Goal: Complete application form

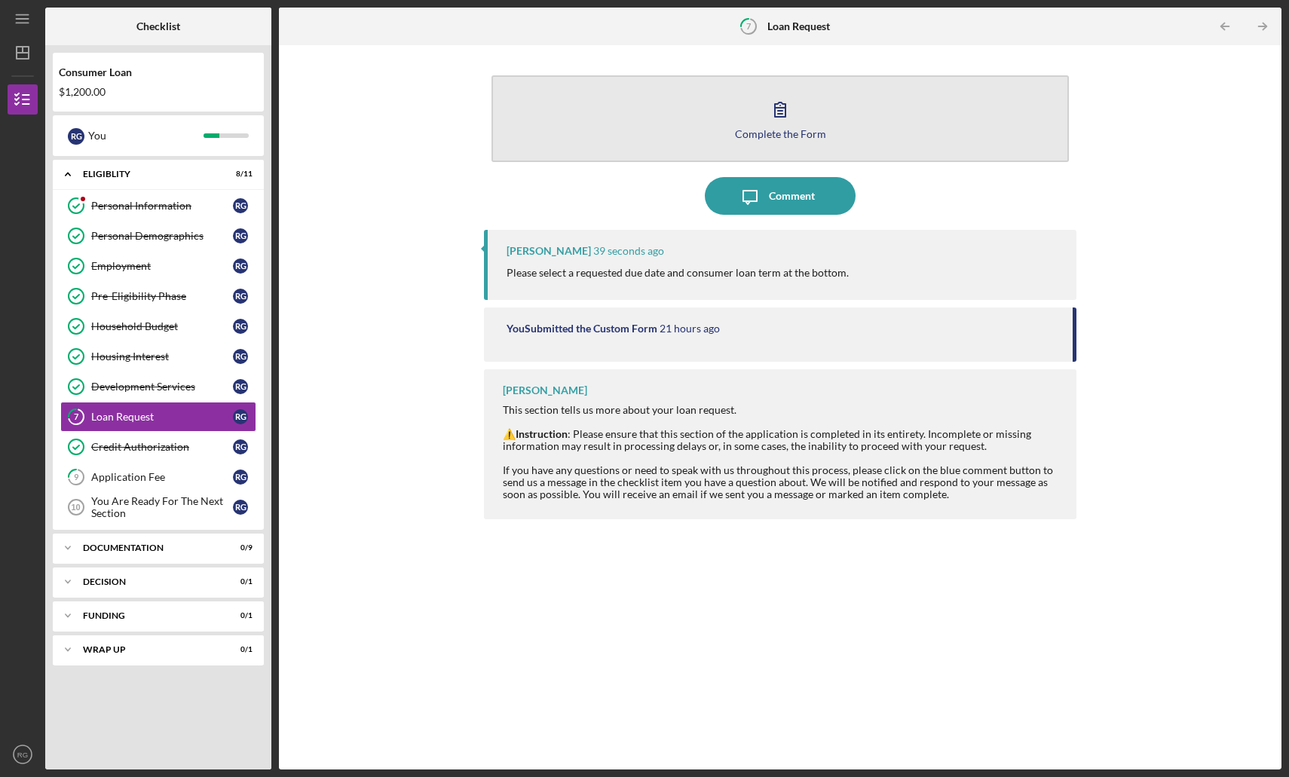
click at [858, 146] on button "Complete the Form Form" at bounding box center [779, 118] width 577 height 87
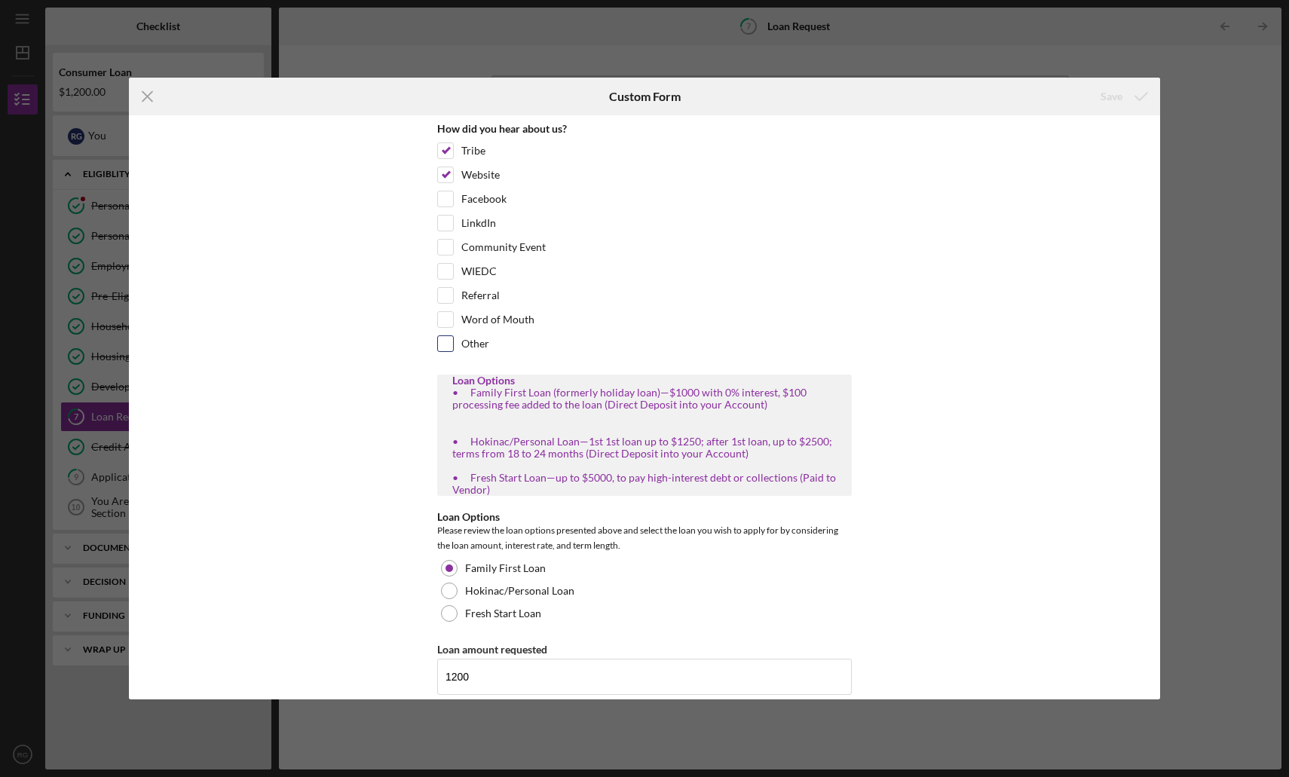
scroll to position [223, 0]
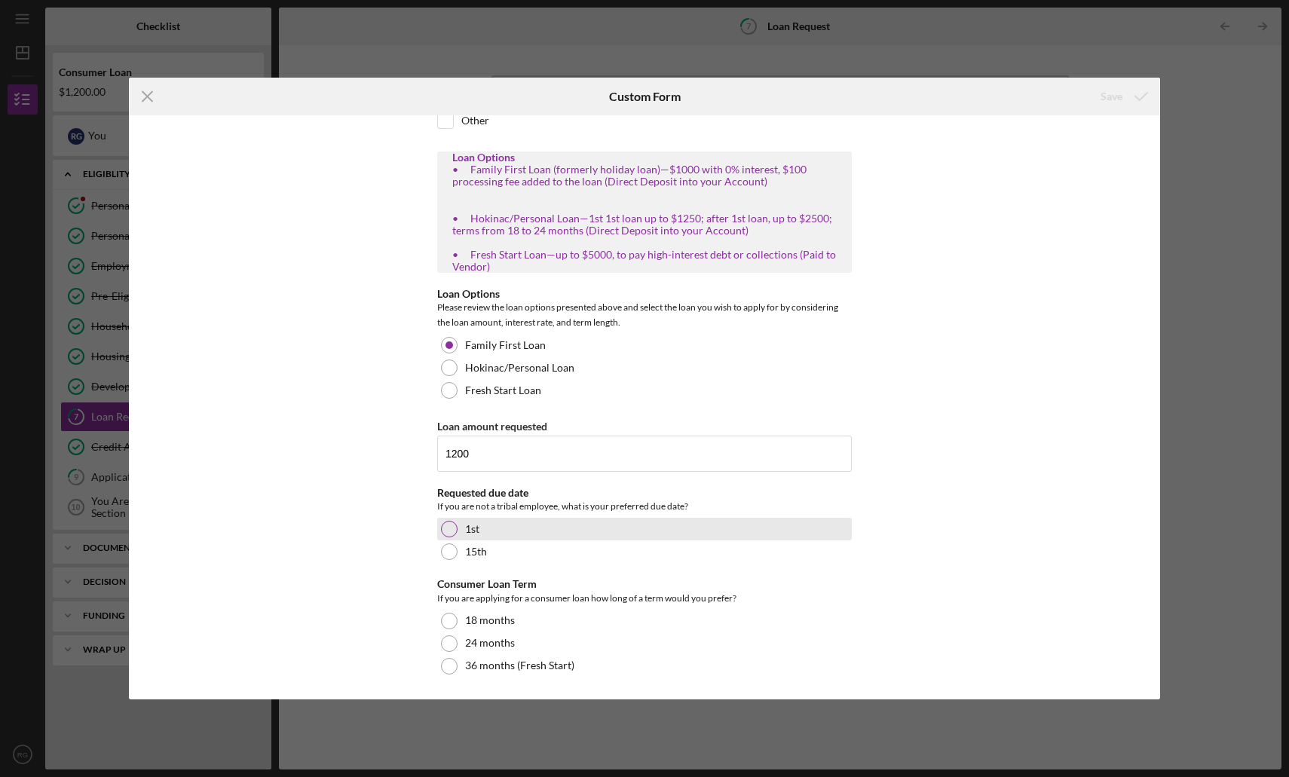
click at [530, 519] on div "1st" at bounding box center [644, 529] width 415 height 23
click at [933, 525] on div "How did you hear about us? Tribe Website Facebook LinkdIn Community Event WIEDC…" at bounding box center [644, 407] width 1031 height 584
click at [1119, 90] on div "Save" at bounding box center [1111, 96] width 22 height 30
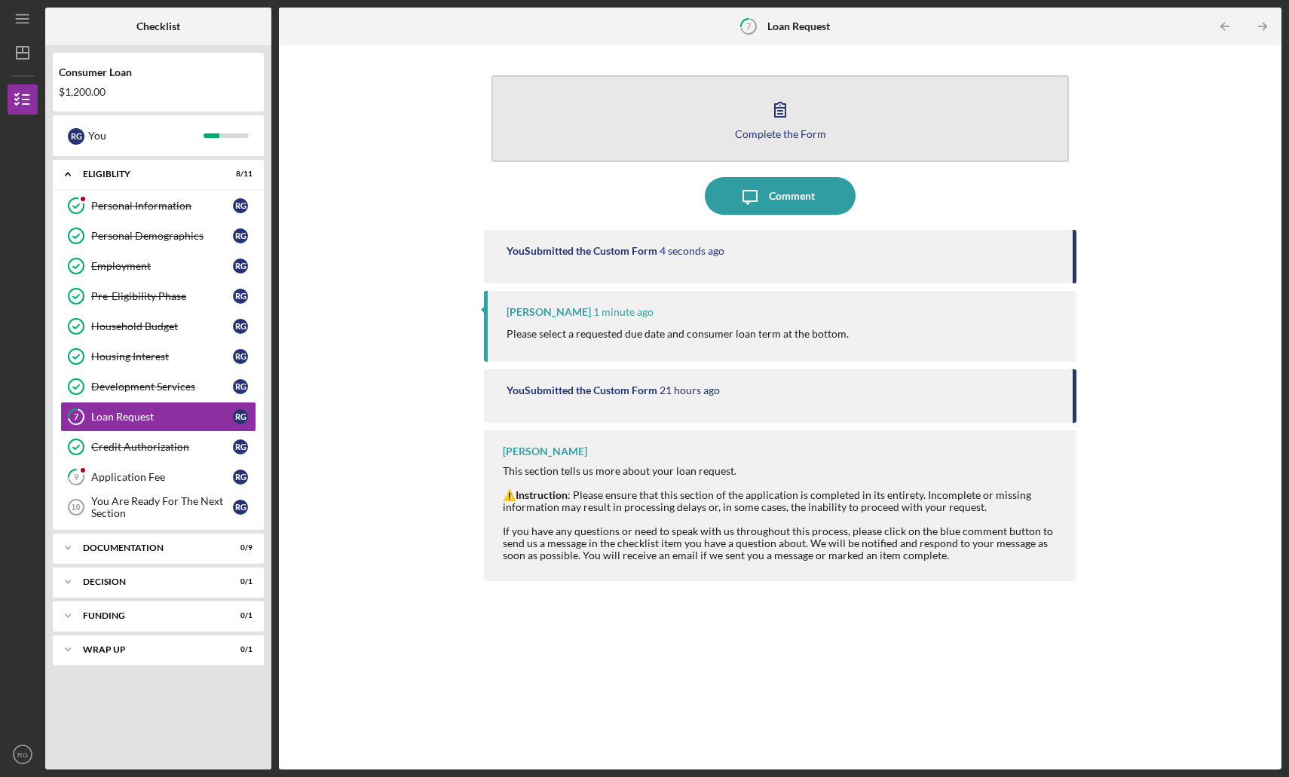
click at [736, 93] on button "Complete the Form Form" at bounding box center [779, 118] width 577 height 87
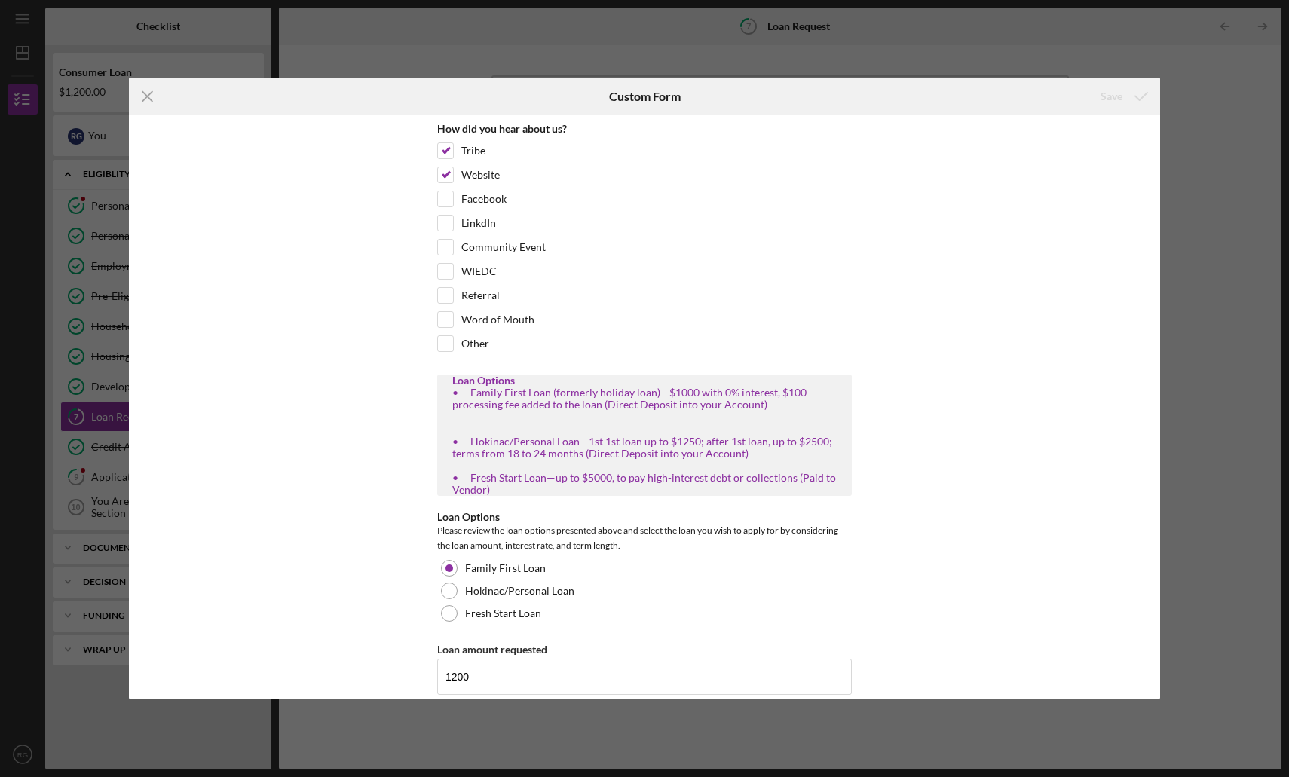
scroll to position [223, 0]
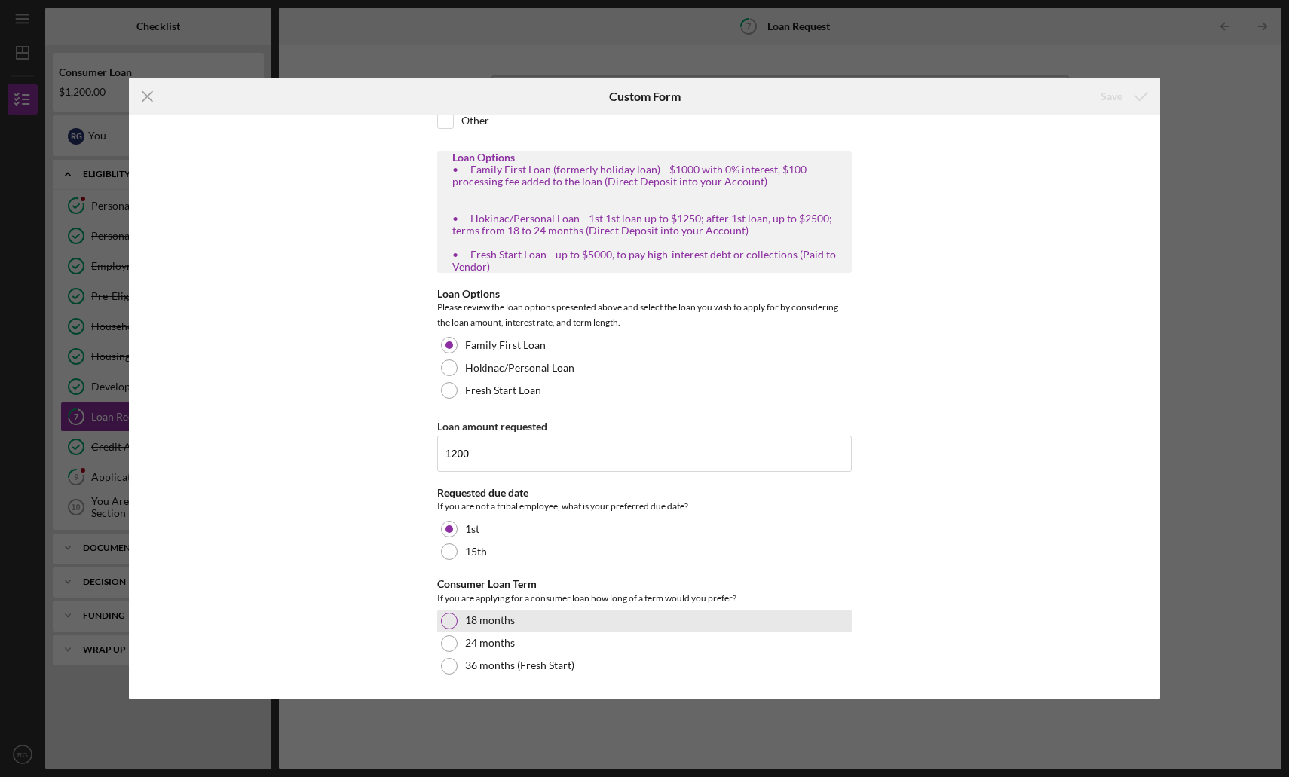
click at [496, 626] on label "18 months" at bounding box center [490, 620] width 50 height 12
click at [1110, 90] on div "Save" at bounding box center [1111, 96] width 22 height 30
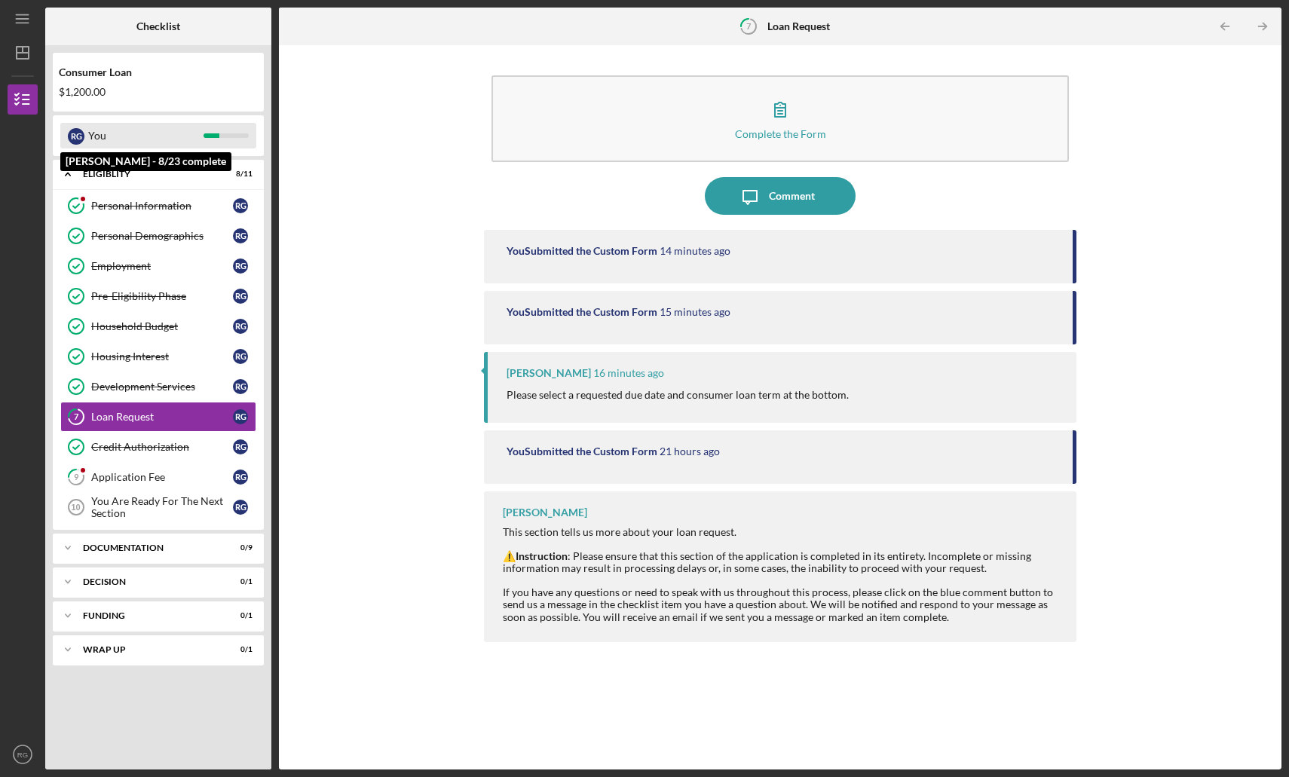
click at [139, 136] on div "You" at bounding box center [145, 136] width 115 height 26
click at [145, 66] on div "Consumer Loan" at bounding box center [158, 72] width 199 height 12
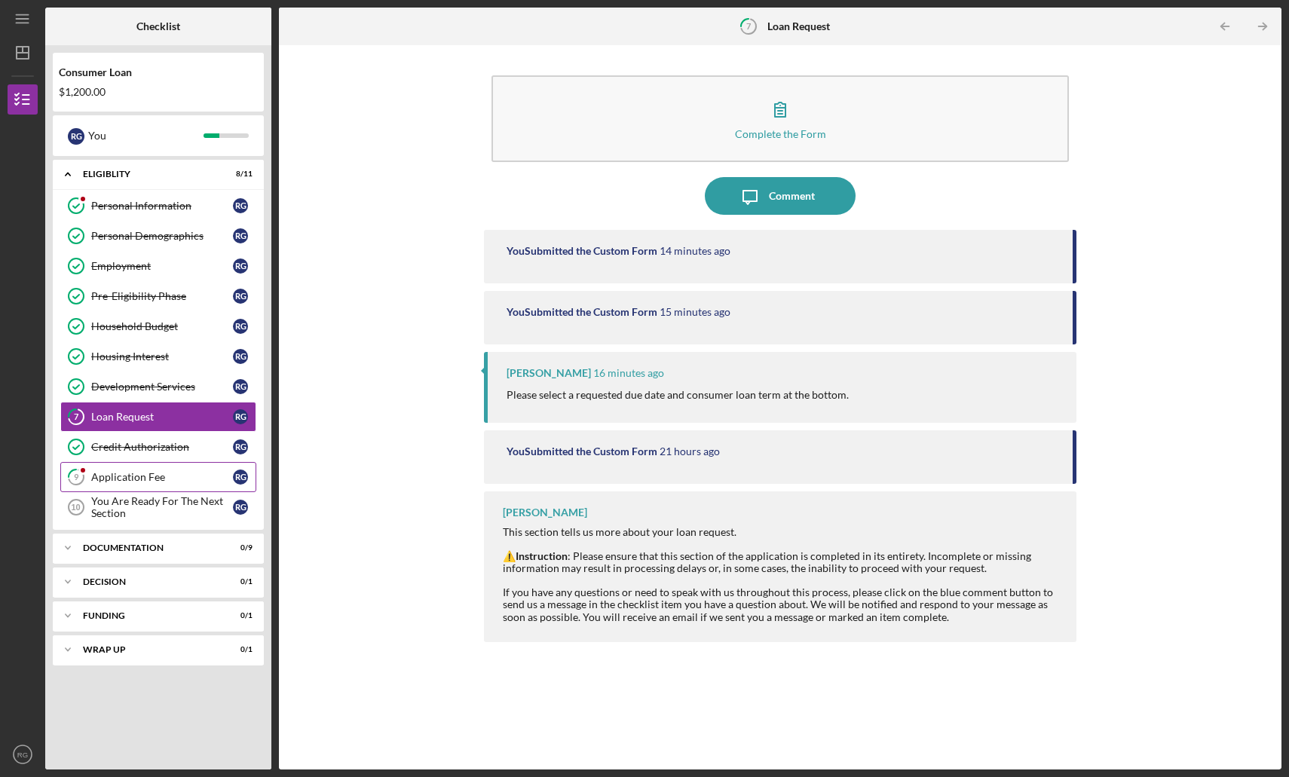
click at [164, 483] on div "Application Fee" at bounding box center [162, 477] width 142 height 12
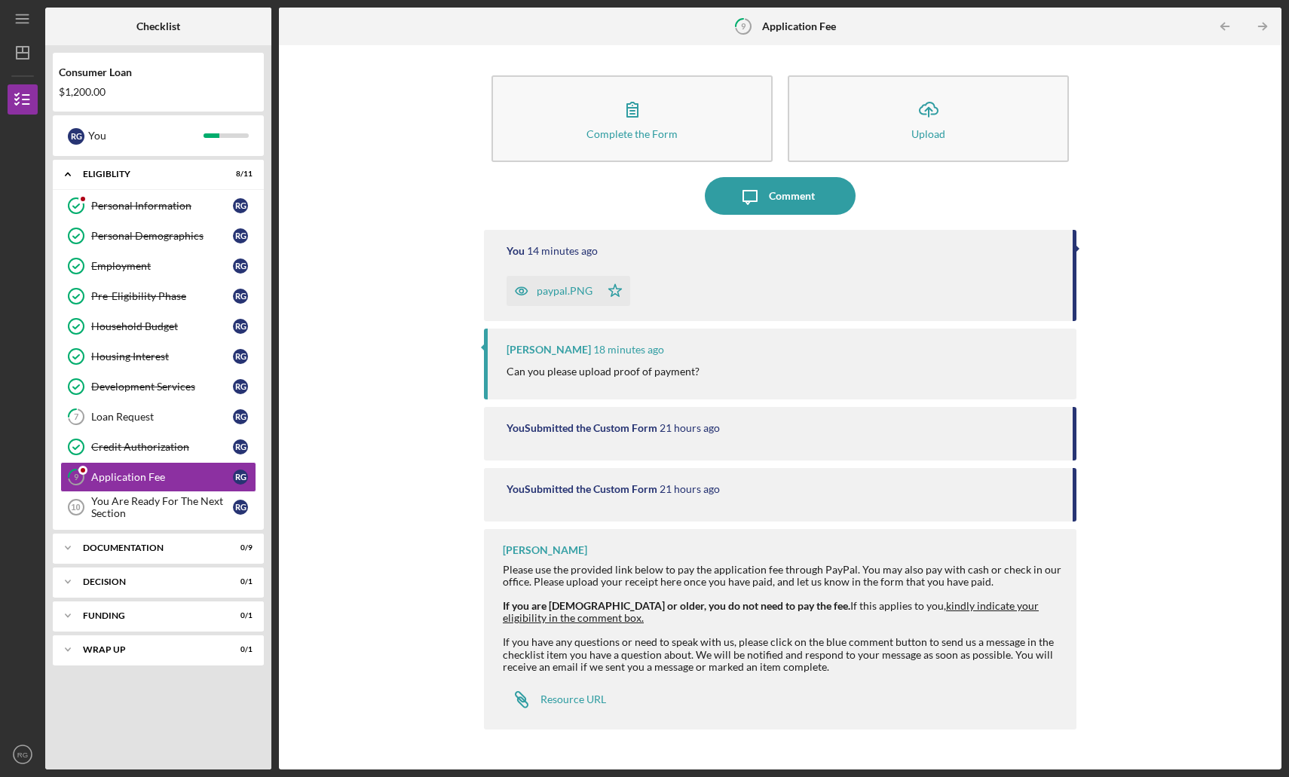
click at [1158, 337] on div "Complete the Form Form Icon/Upload Upload Icon/Message Comment You 14 minutes a…" at bounding box center [779, 407] width 987 height 709
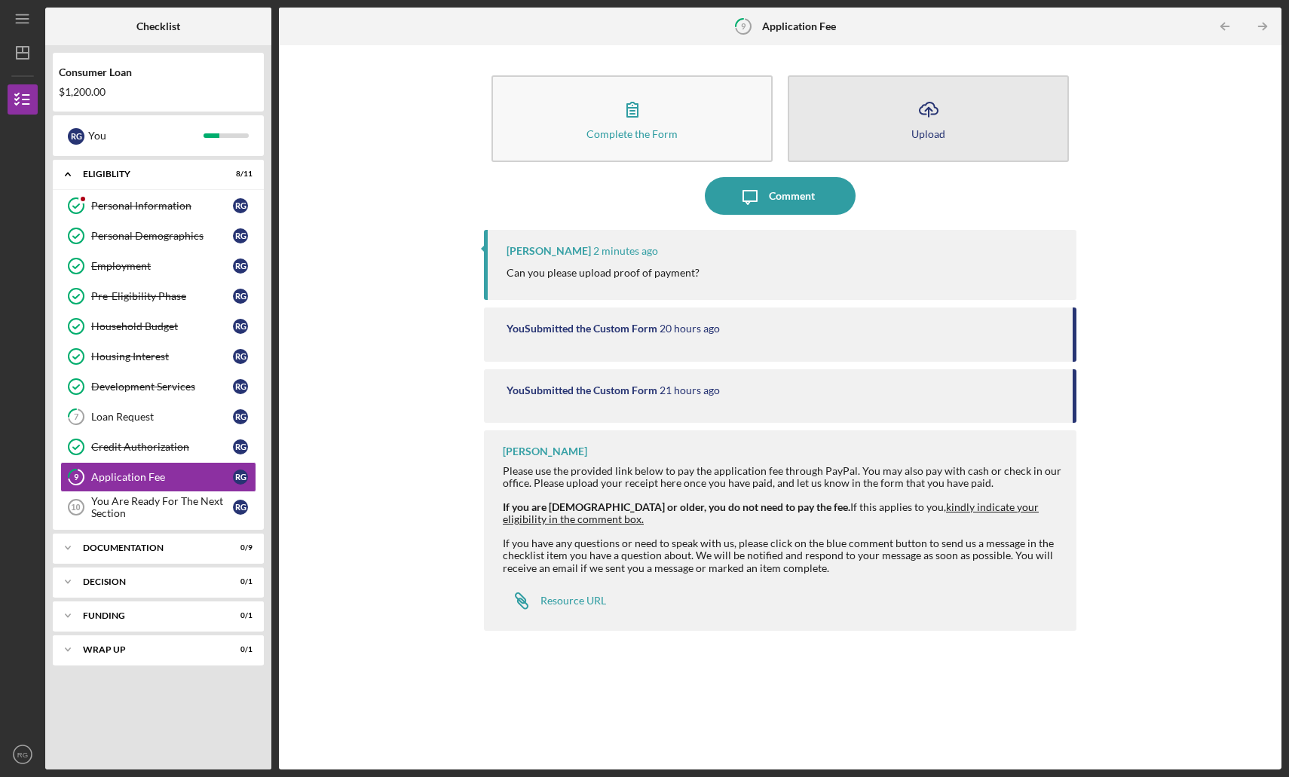
click at [971, 117] on button "Icon/Upload Upload" at bounding box center [928, 118] width 281 height 87
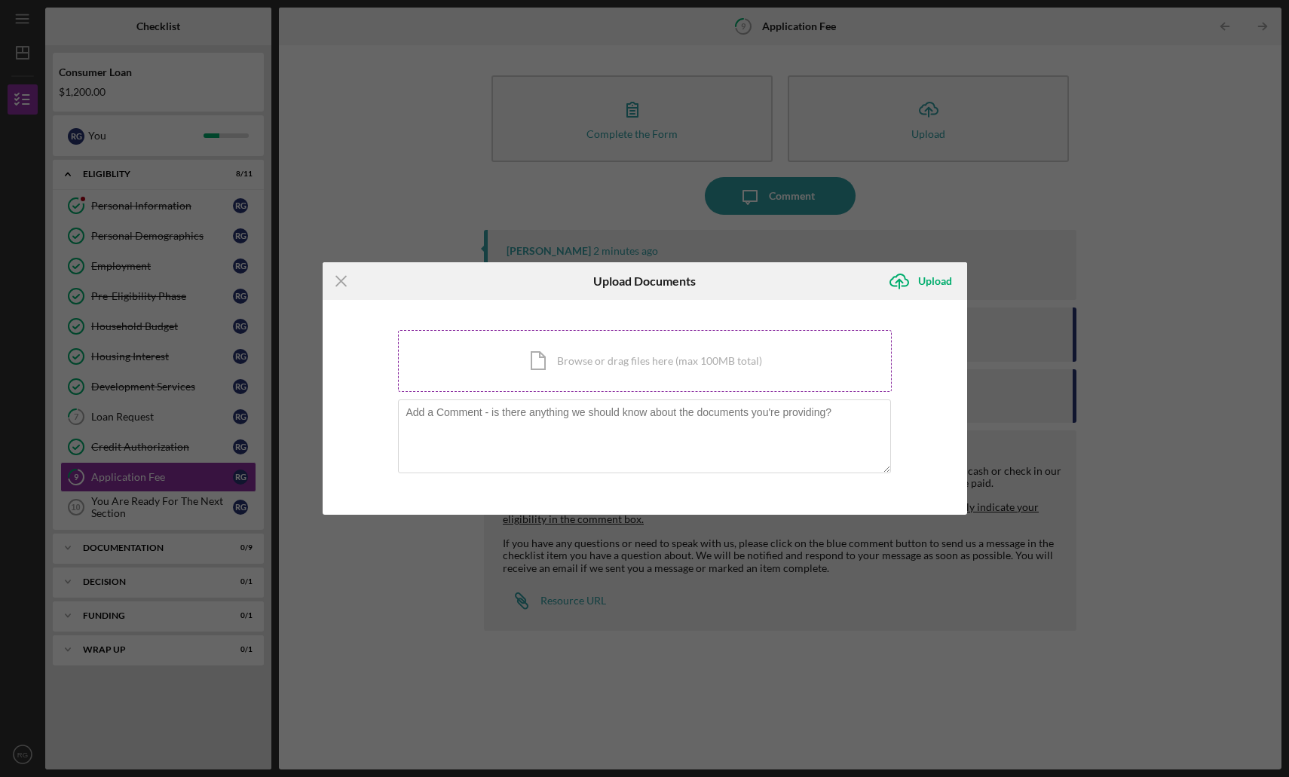
click at [525, 369] on div "Icon/Document Browse or drag files here (max 100MB total) Tap to choose files o…" at bounding box center [645, 361] width 494 height 62
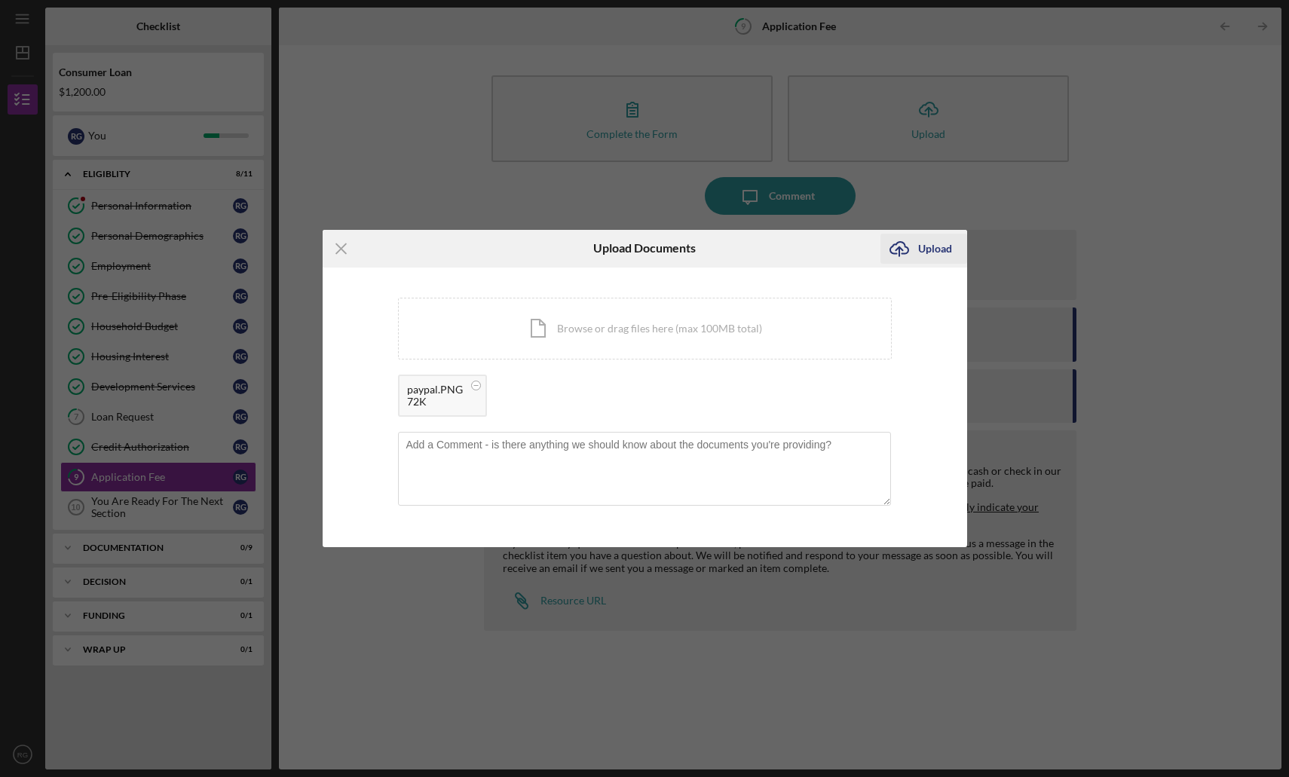
click at [937, 251] on div "Upload" at bounding box center [935, 249] width 34 height 30
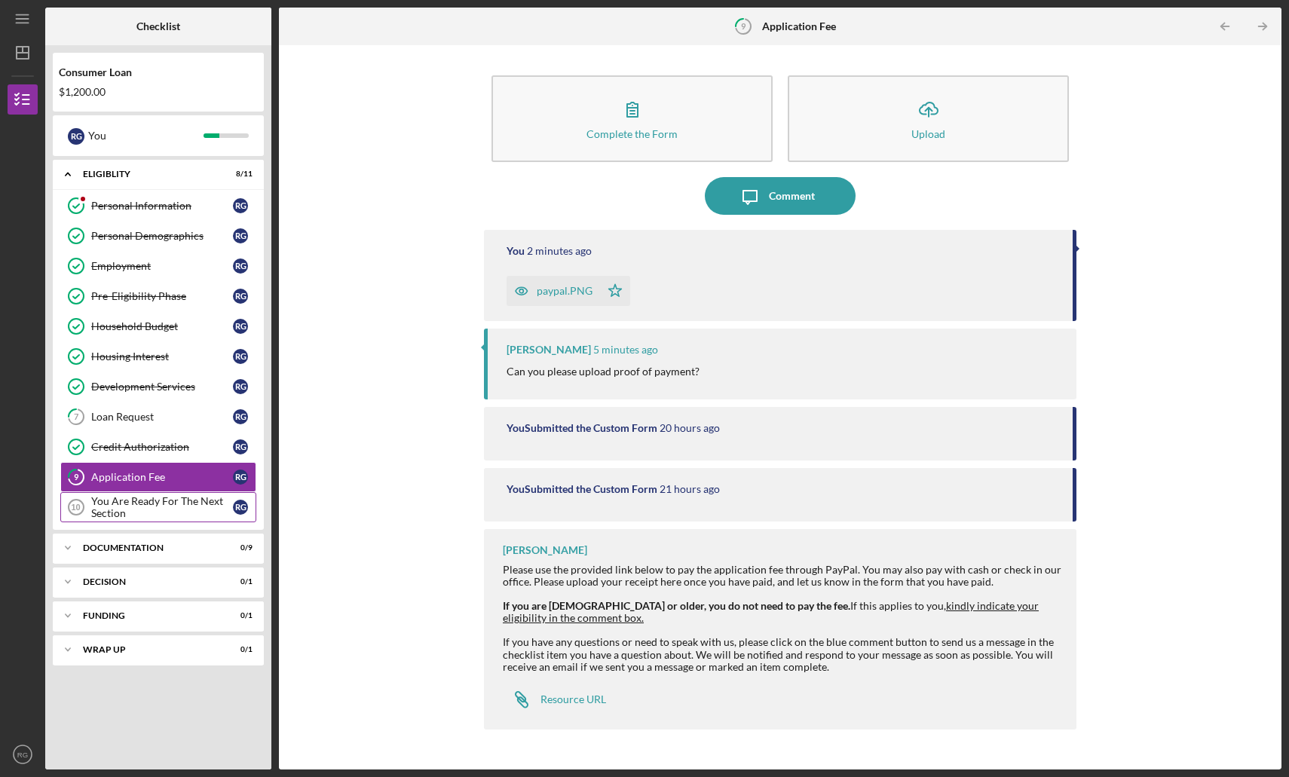
click at [188, 501] on div "You Are Ready For The Next Section" at bounding box center [162, 507] width 142 height 24
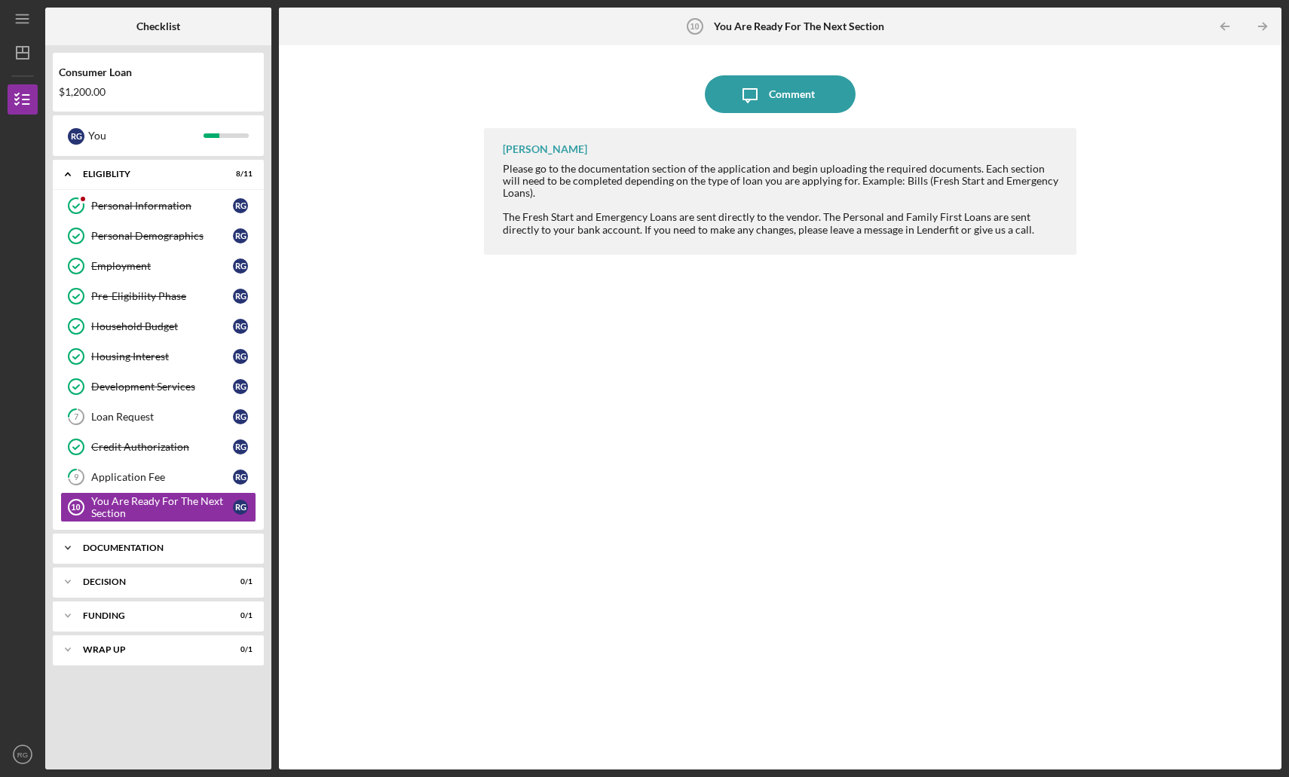
click at [143, 543] on div "Documentation" at bounding box center [164, 547] width 162 height 9
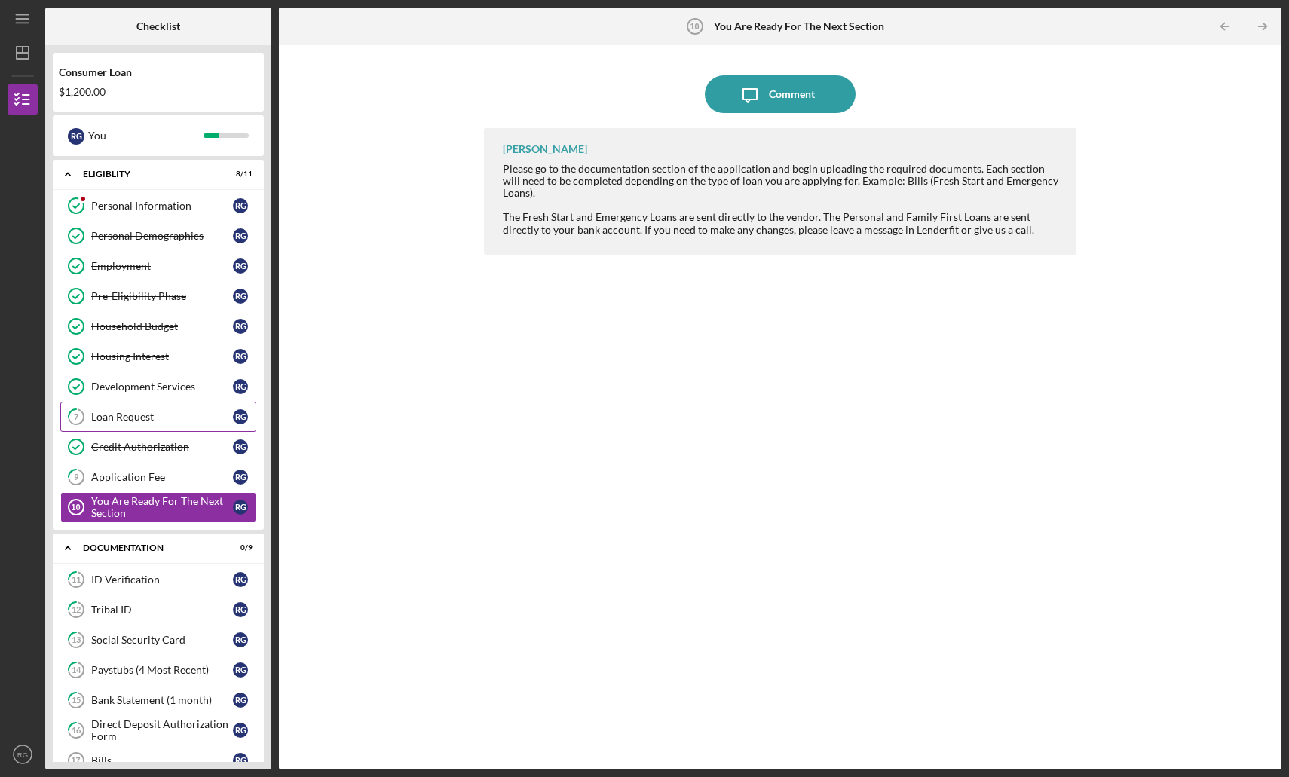
click at [145, 418] on div "Loan Request" at bounding box center [162, 417] width 142 height 12
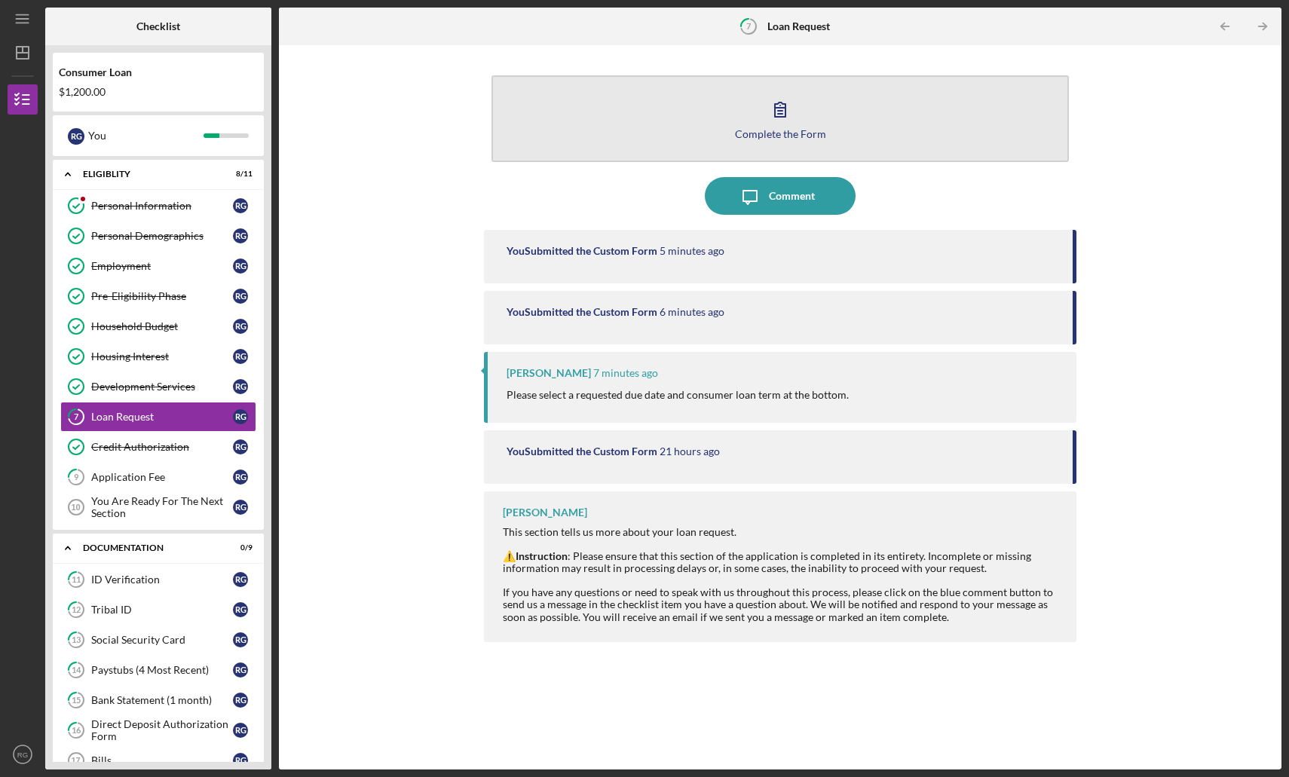
click at [758, 132] on div "Complete the Form" at bounding box center [780, 133] width 91 height 11
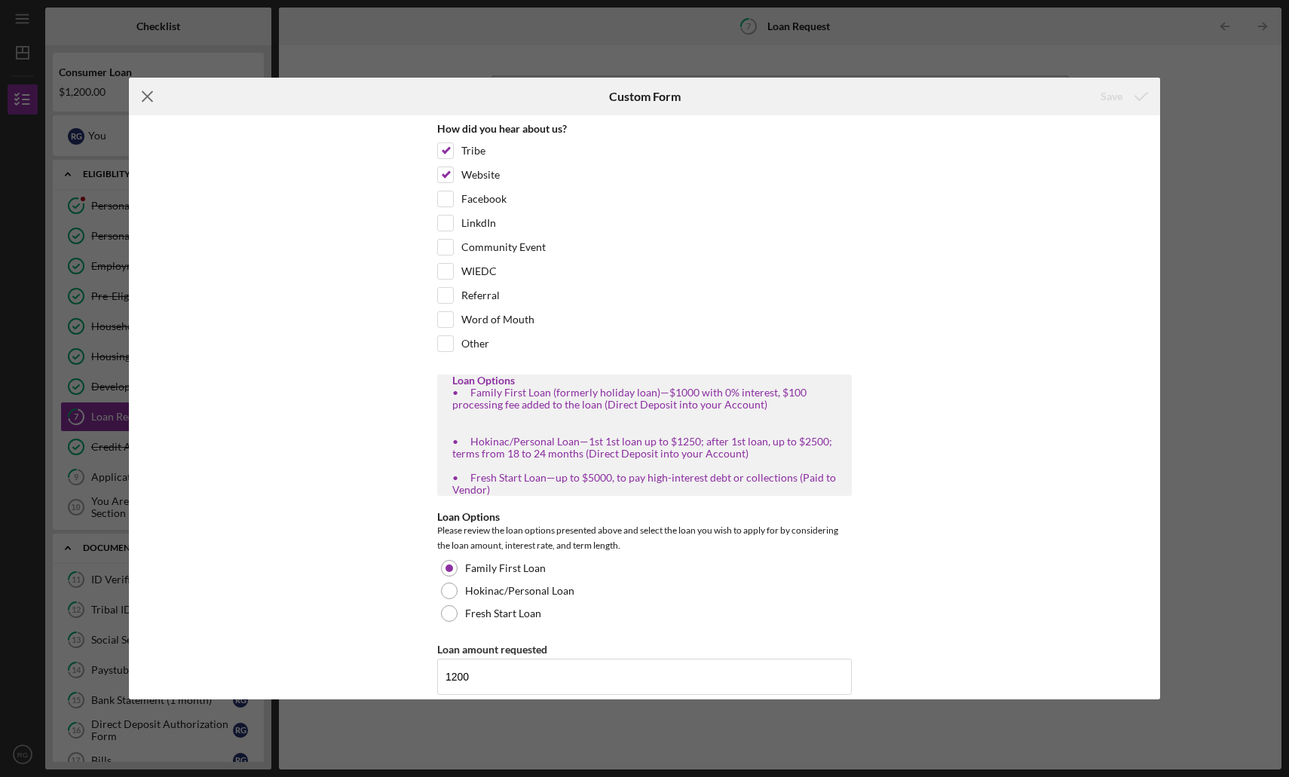
click at [142, 99] on icon "Icon/Menu Close" at bounding box center [148, 97] width 38 height 38
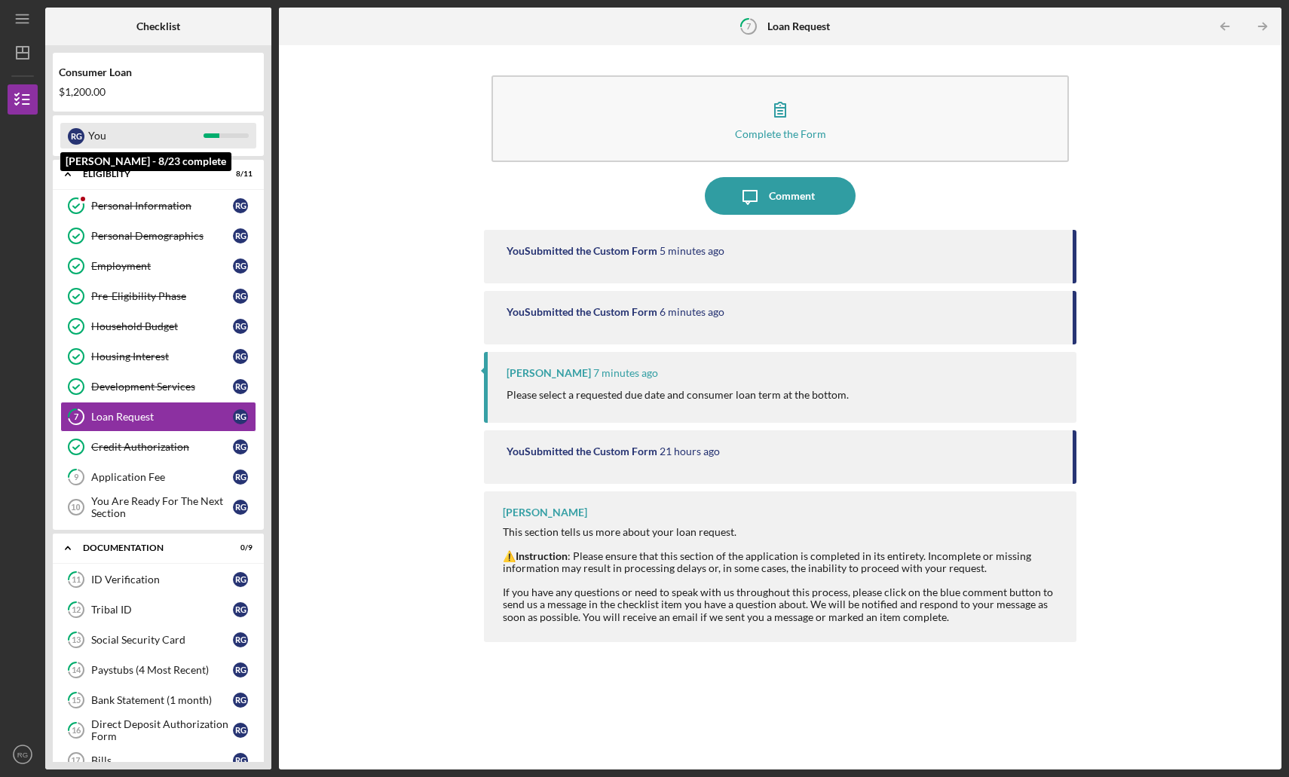
click at [132, 138] on div "You" at bounding box center [145, 136] width 115 height 26
click at [159, 75] on div "Consumer Loan" at bounding box center [158, 72] width 199 height 12
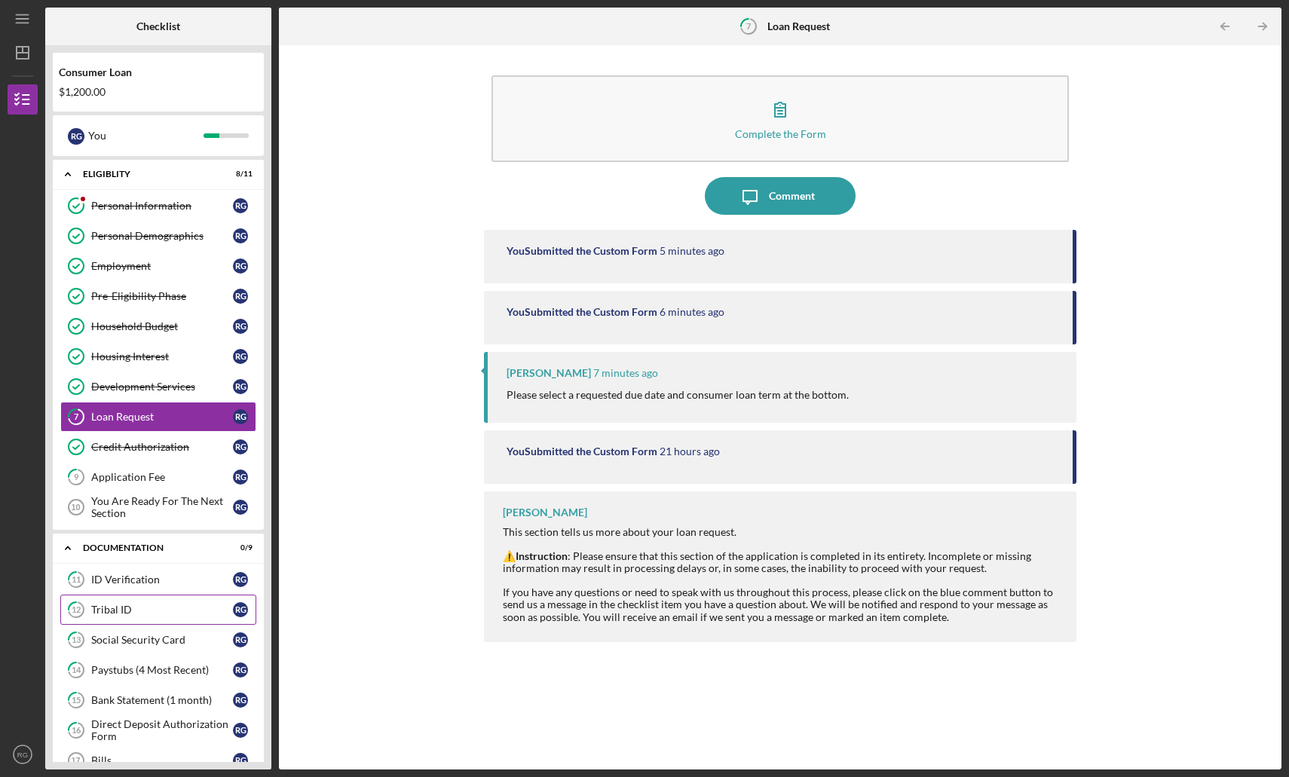
scroll to position [191, 0]
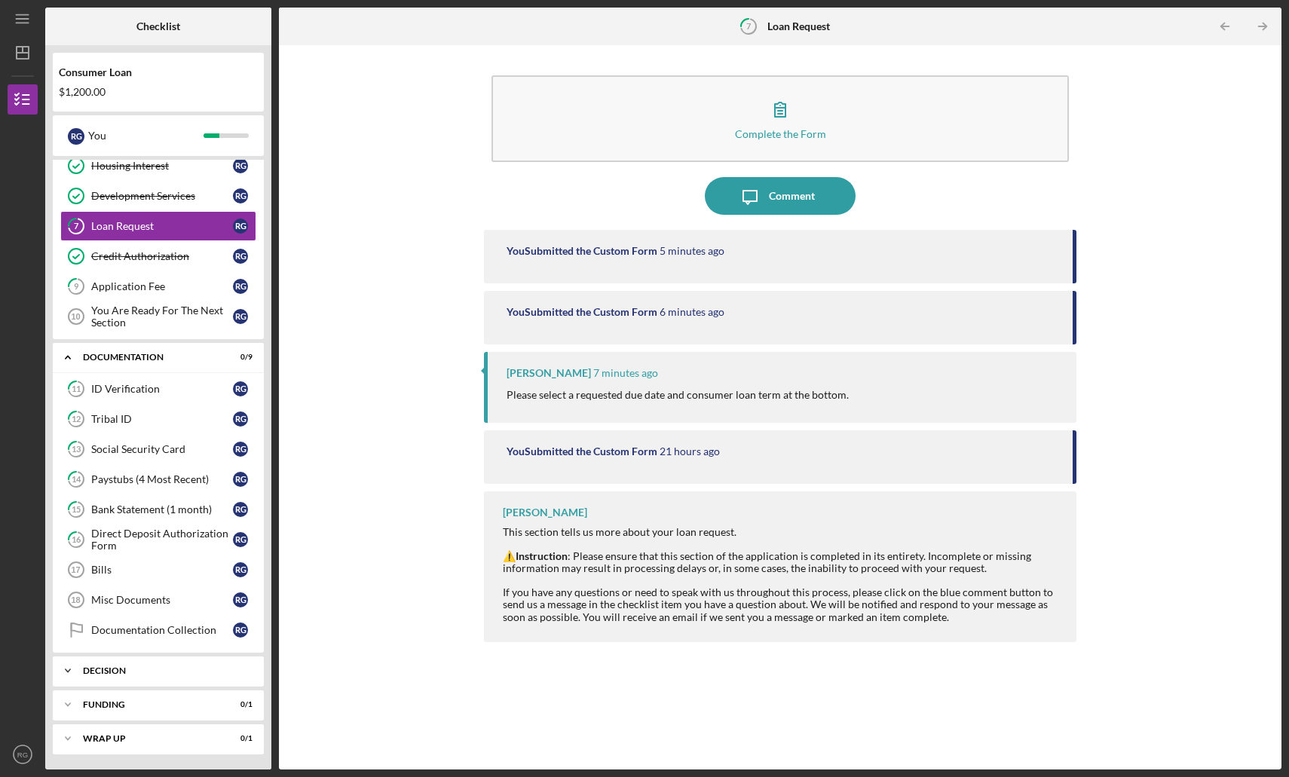
click at [132, 669] on div "Decision" at bounding box center [164, 670] width 162 height 9
click at [128, 704] on div "Pre-Approval Phase" at bounding box center [162, 702] width 142 height 12
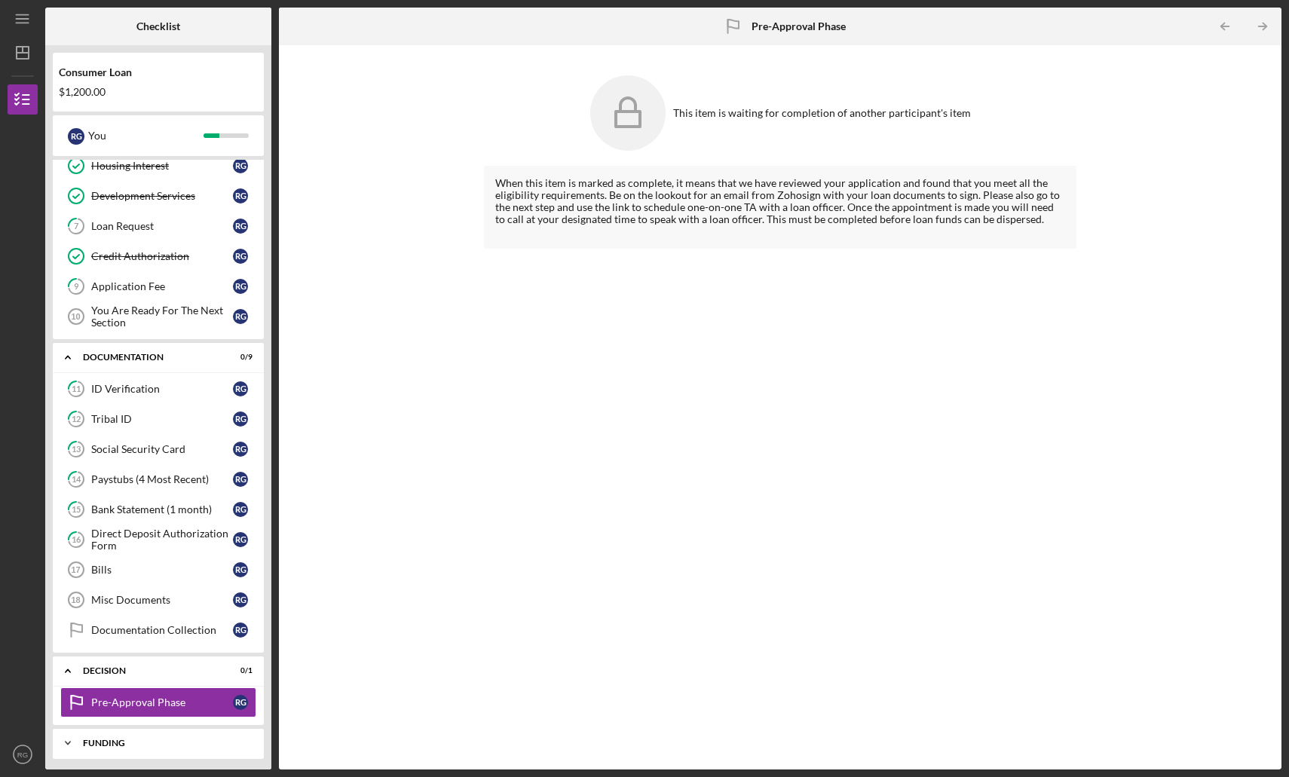
click at [135, 736] on div "Icon/Expander Funding 0 / 1" at bounding box center [158, 743] width 211 height 30
